Goal: Transaction & Acquisition: Purchase product/service

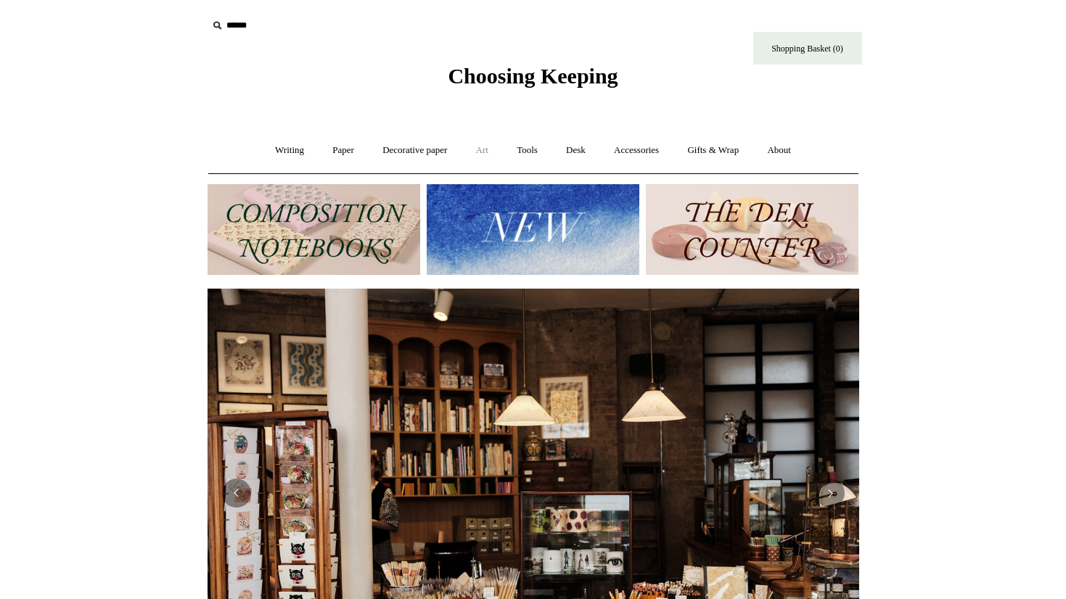
click at [480, 151] on link "Art +" at bounding box center [482, 150] width 38 height 38
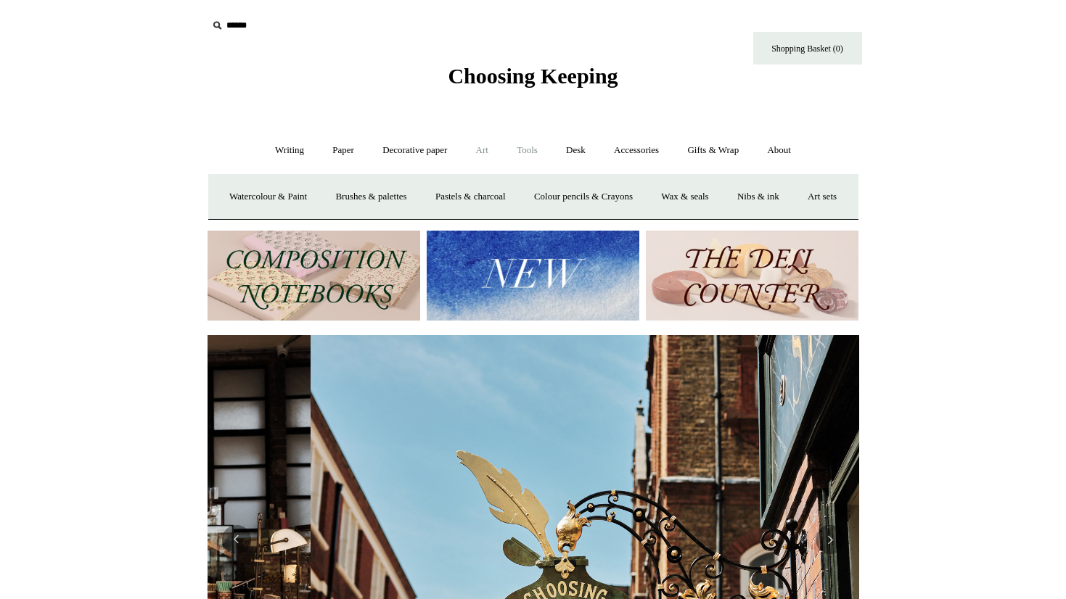
click at [533, 152] on link "Tools +" at bounding box center [526, 150] width 47 height 38
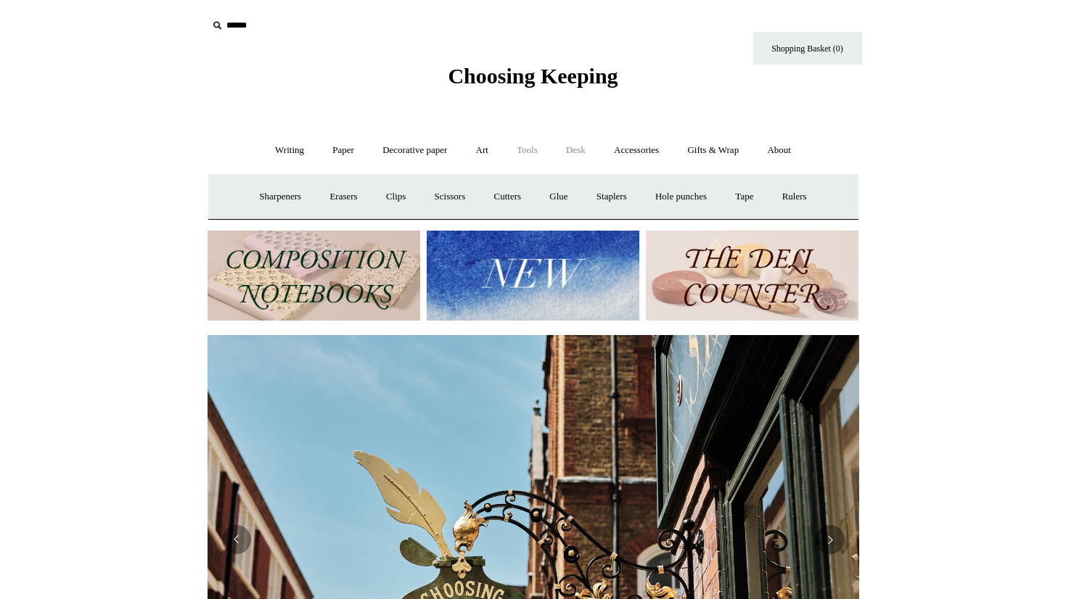
click at [567, 150] on link "Desk +" at bounding box center [576, 150] width 46 height 38
click at [645, 157] on link "Accessories +" at bounding box center [636, 150] width 71 height 38
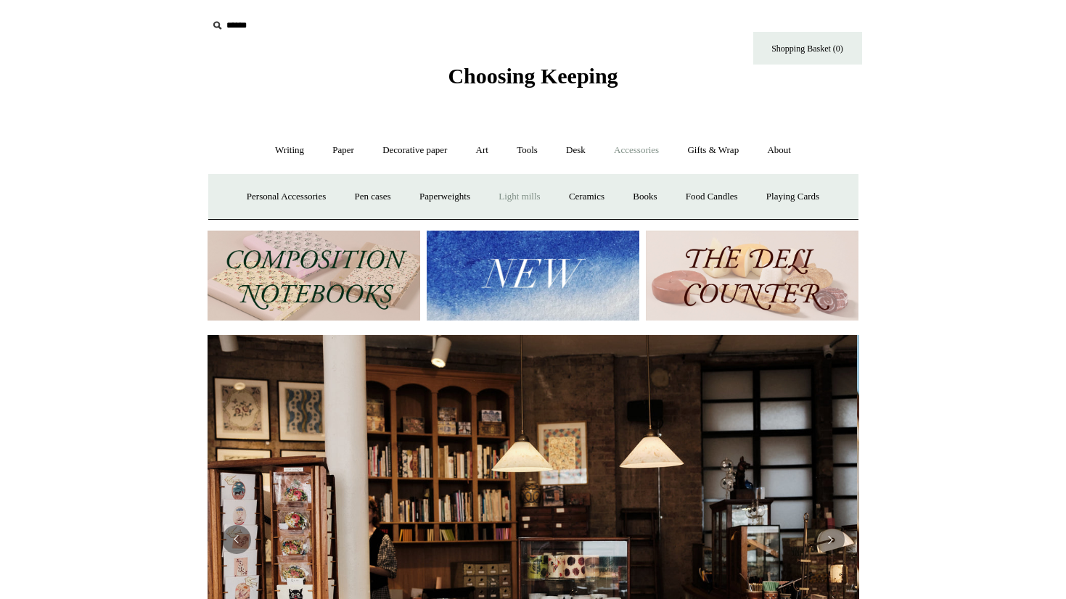
scroll to position [0, 0]
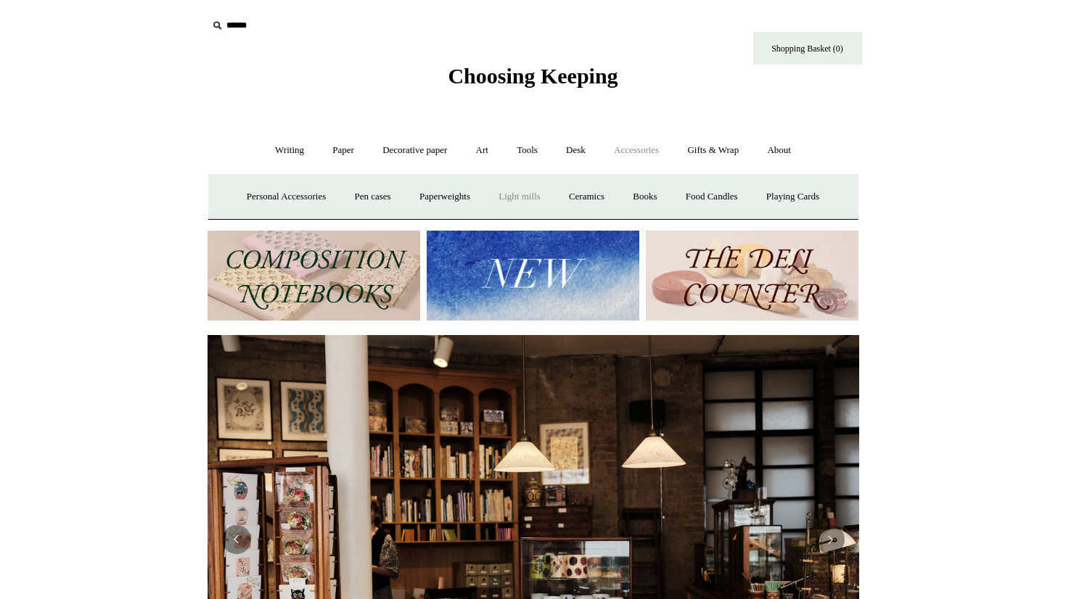
click at [538, 200] on link "Light mills" at bounding box center [518, 197] width 67 height 38
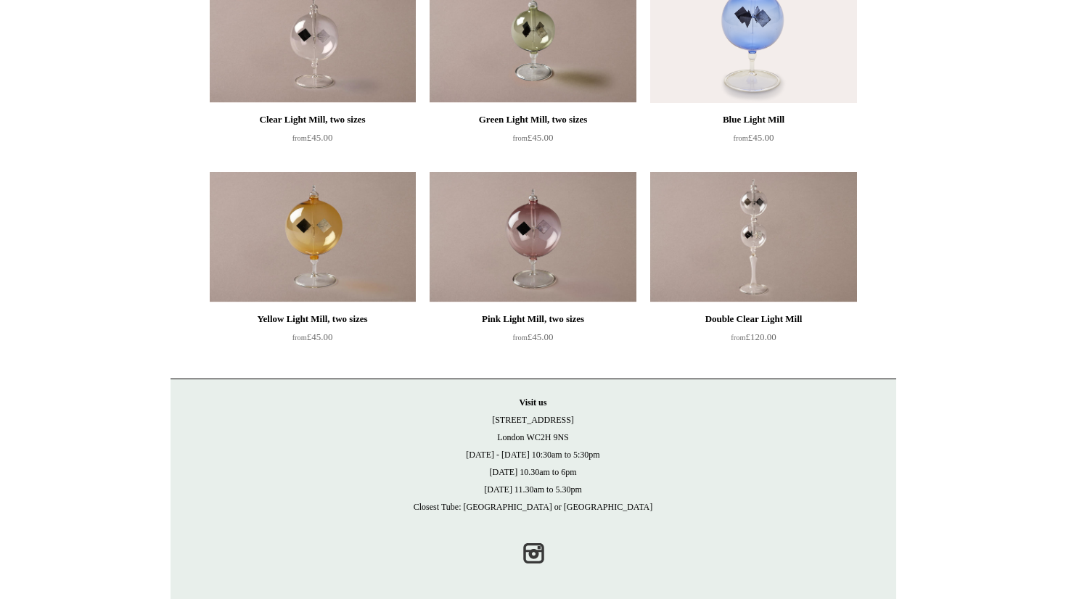
scroll to position [223, 0]
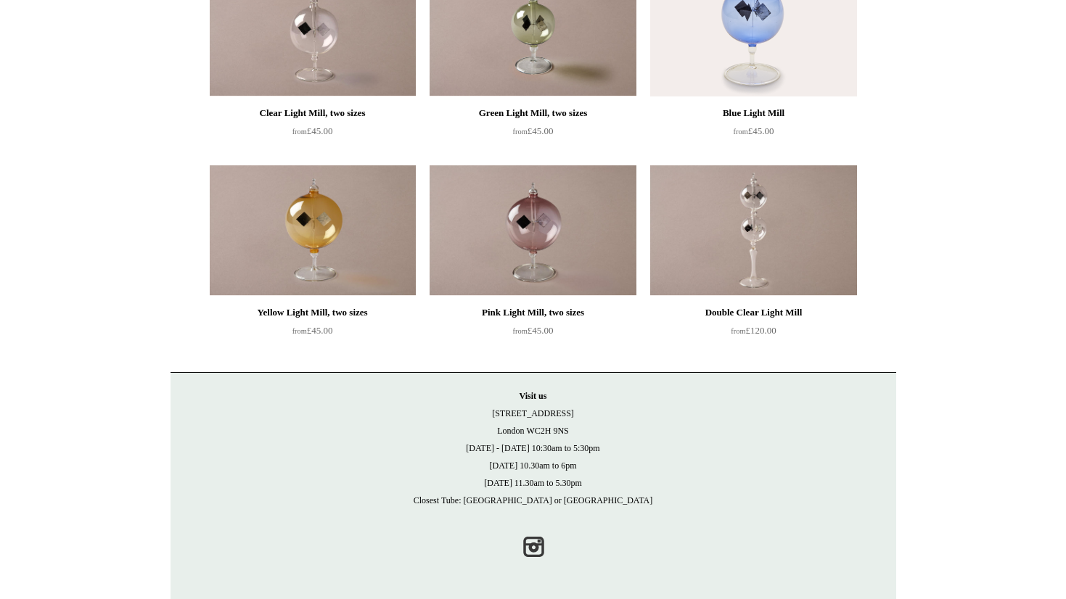
click at [543, 234] on img at bounding box center [532, 230] width 206 height 131
